Goal: Transaction & Acquisition: Purchase product/service

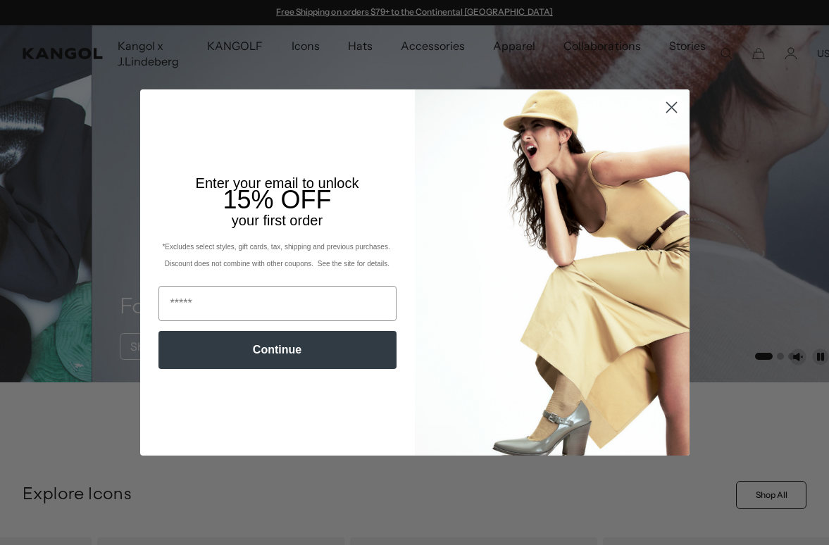
scroll to position [4, 0]
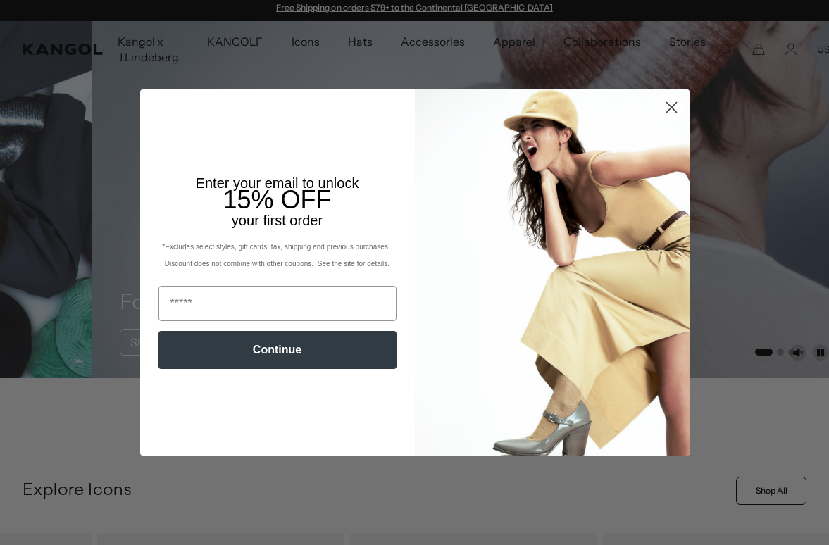
click at [678, 173] on img "POPUP Form" at bounding box center [552, 272] width 275 height 366
click at [669, 109] on circle "Close dialog" at bounding box center [671, 107] width 23 height 23
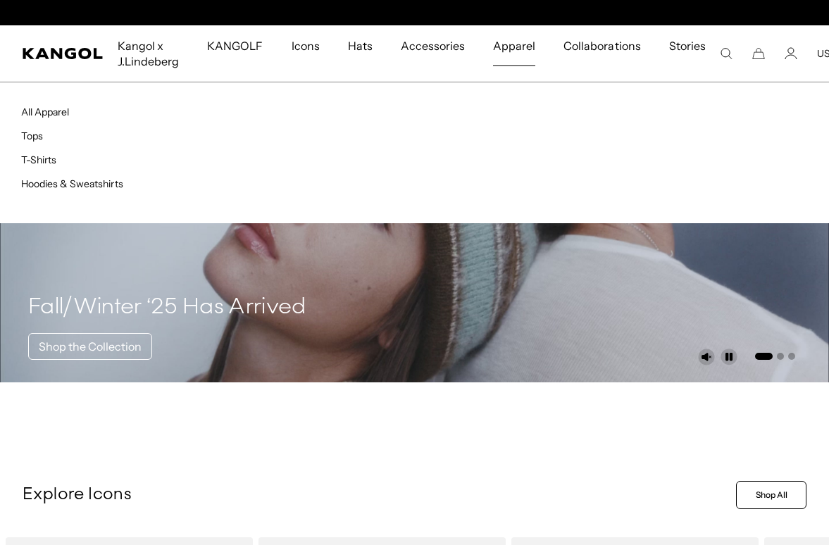
scroll to position [0, 0]
click at [42, 163] on link "T-Shirts" at bounding box center [38, 160] width 35 height 13
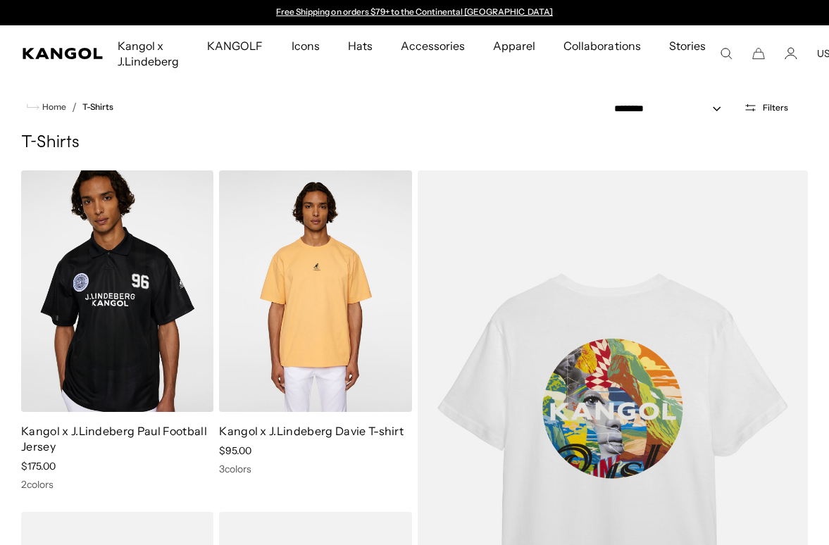
click at [0, 0] on img at bounding box center [0, 0] width 0 height 0
